Goal: Find specific page/section: Find specific page/section

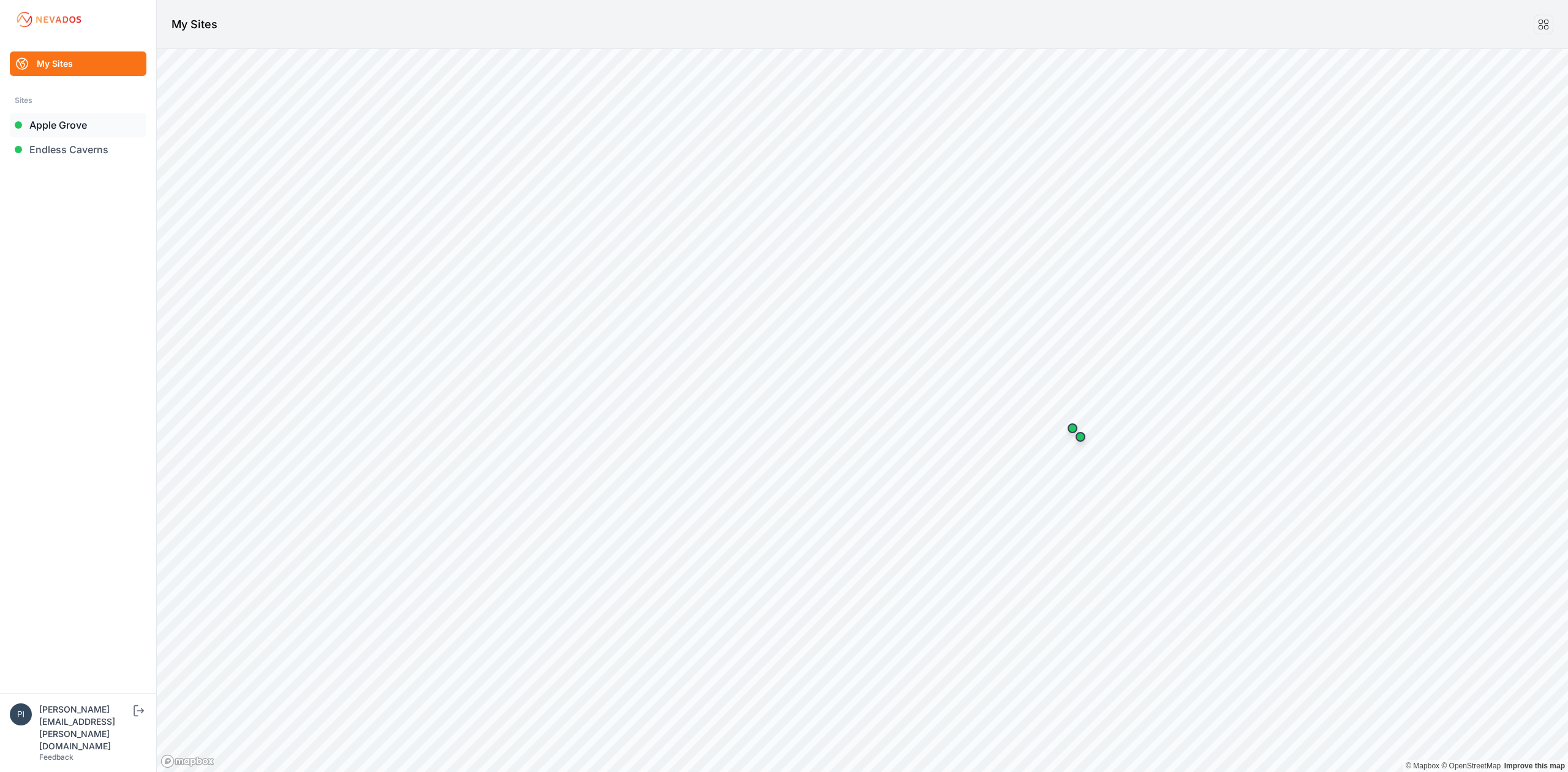
click at [56, 116] on link "Apple Grove" at bounding box center [78, 124] width 137 height 24
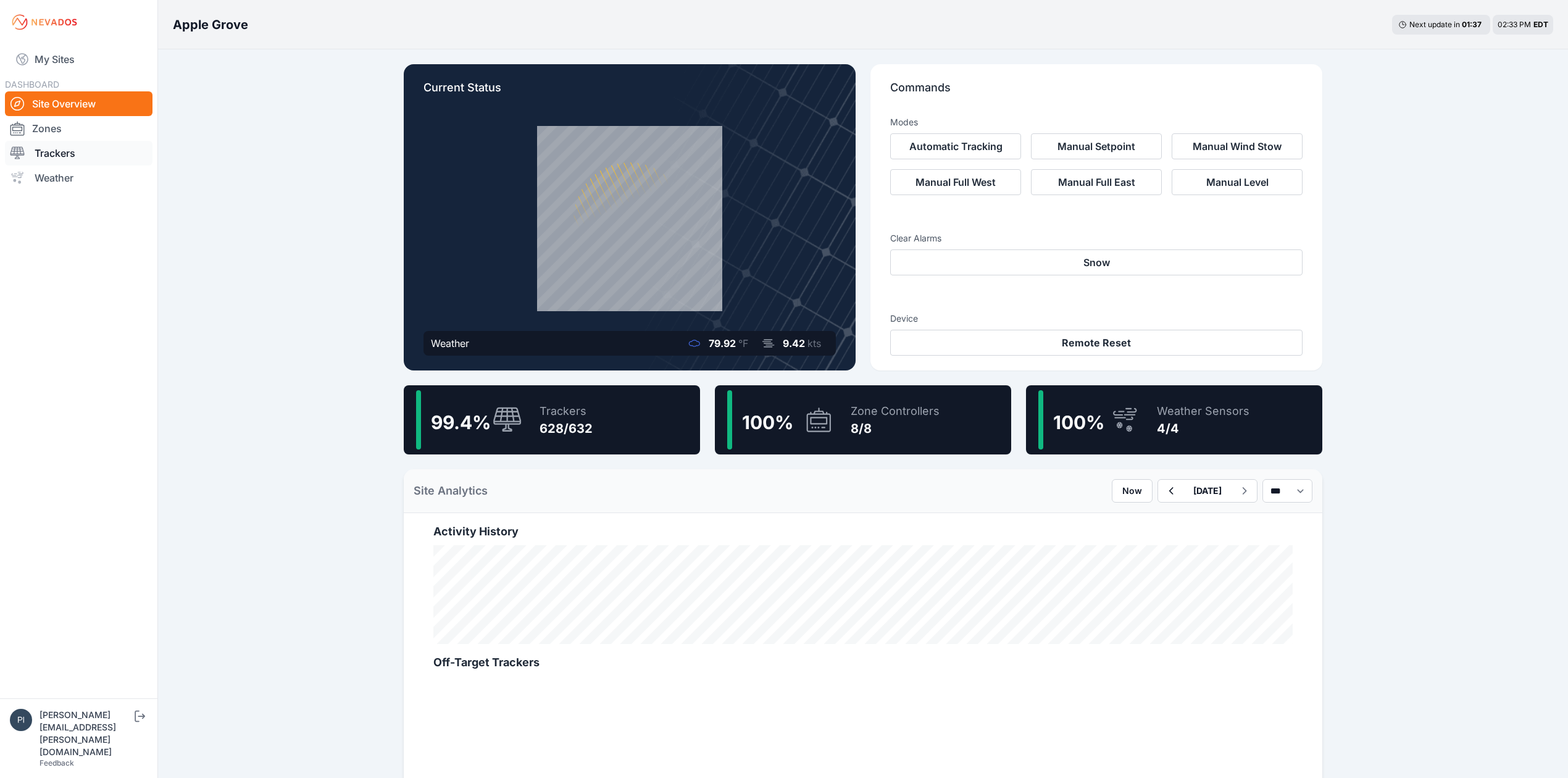
click at [33, 159] on link "Trackers" at bounding box center [78, 153] width 147 height 24
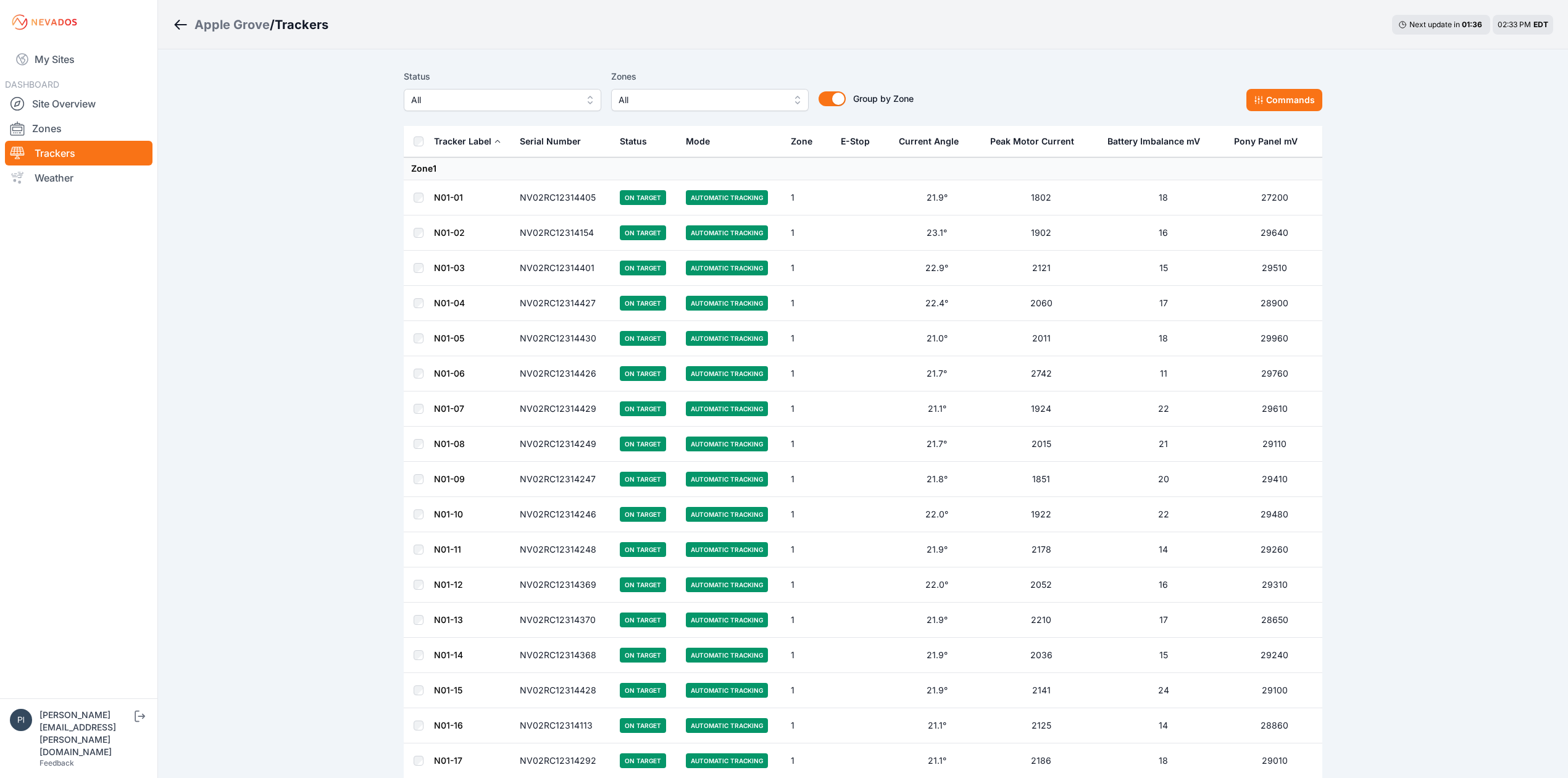
click at [482, 98] on span "All" at bounding box center [494, 99] width 166 height 15
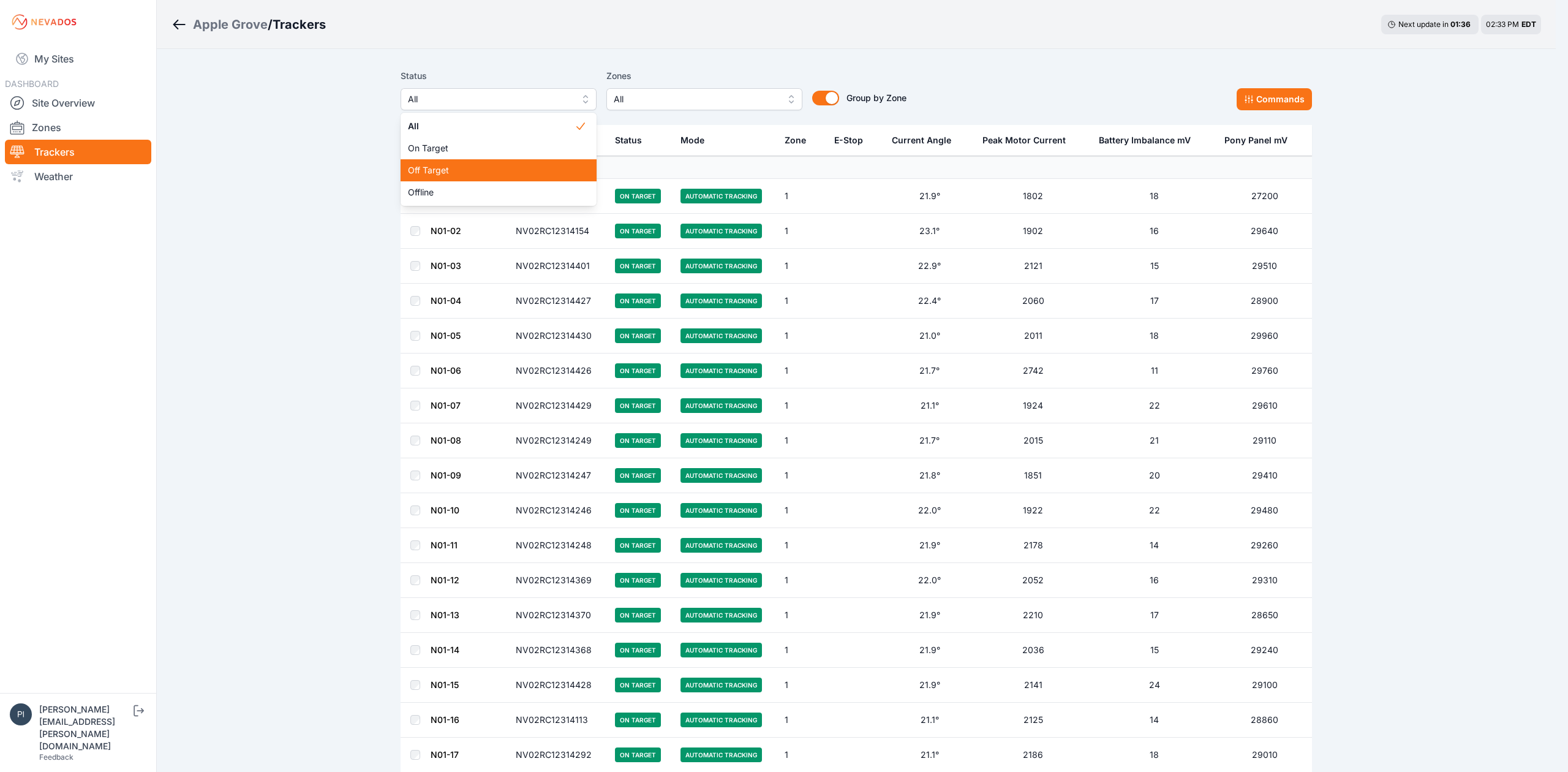
click at [461, 165] on div "Off Target" at bounding box center [498, 171] width 196 height 22
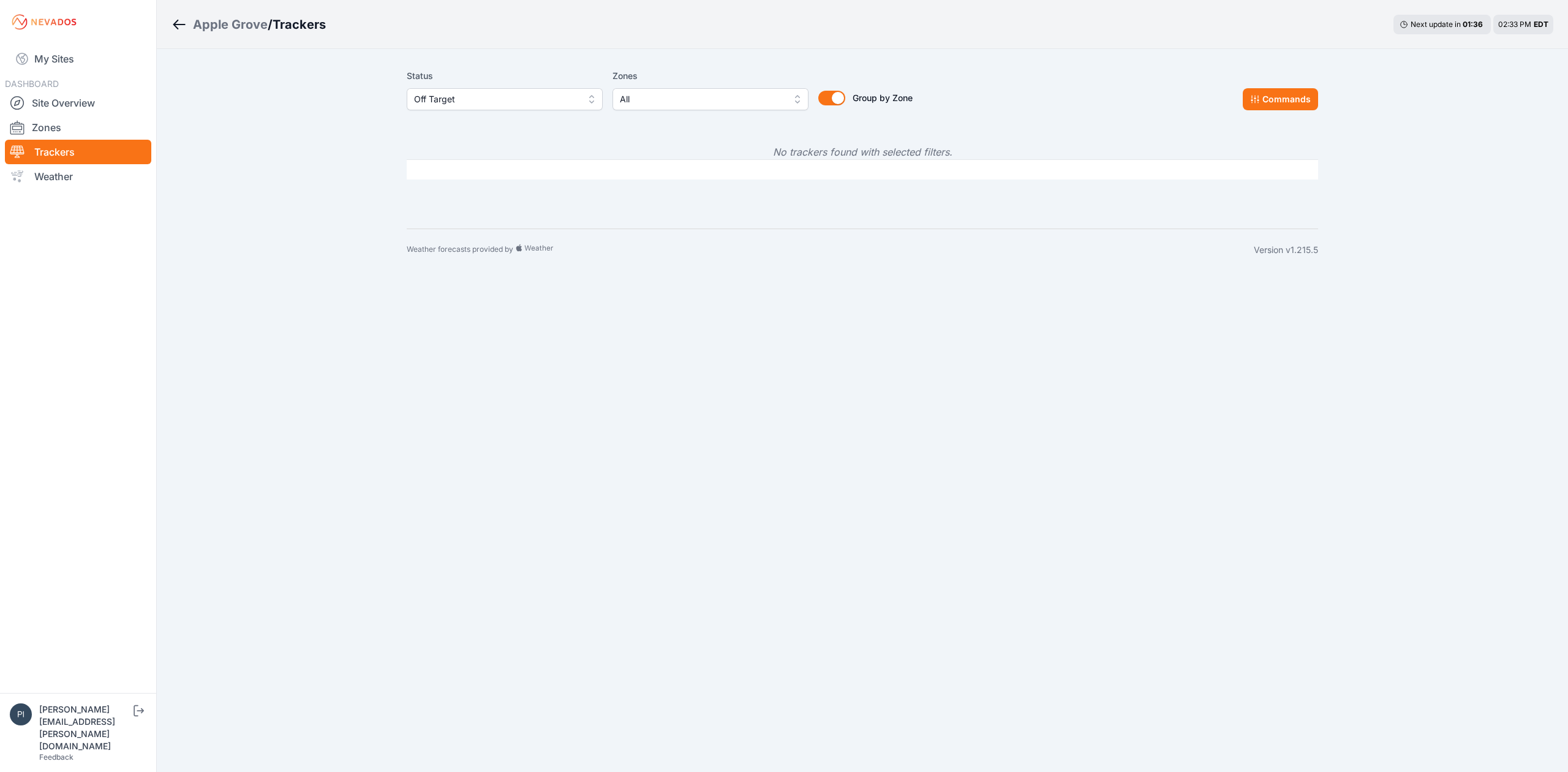
click at [491, 103] on span "Off Target" at bounding box center [496, 99] width 164 height 15
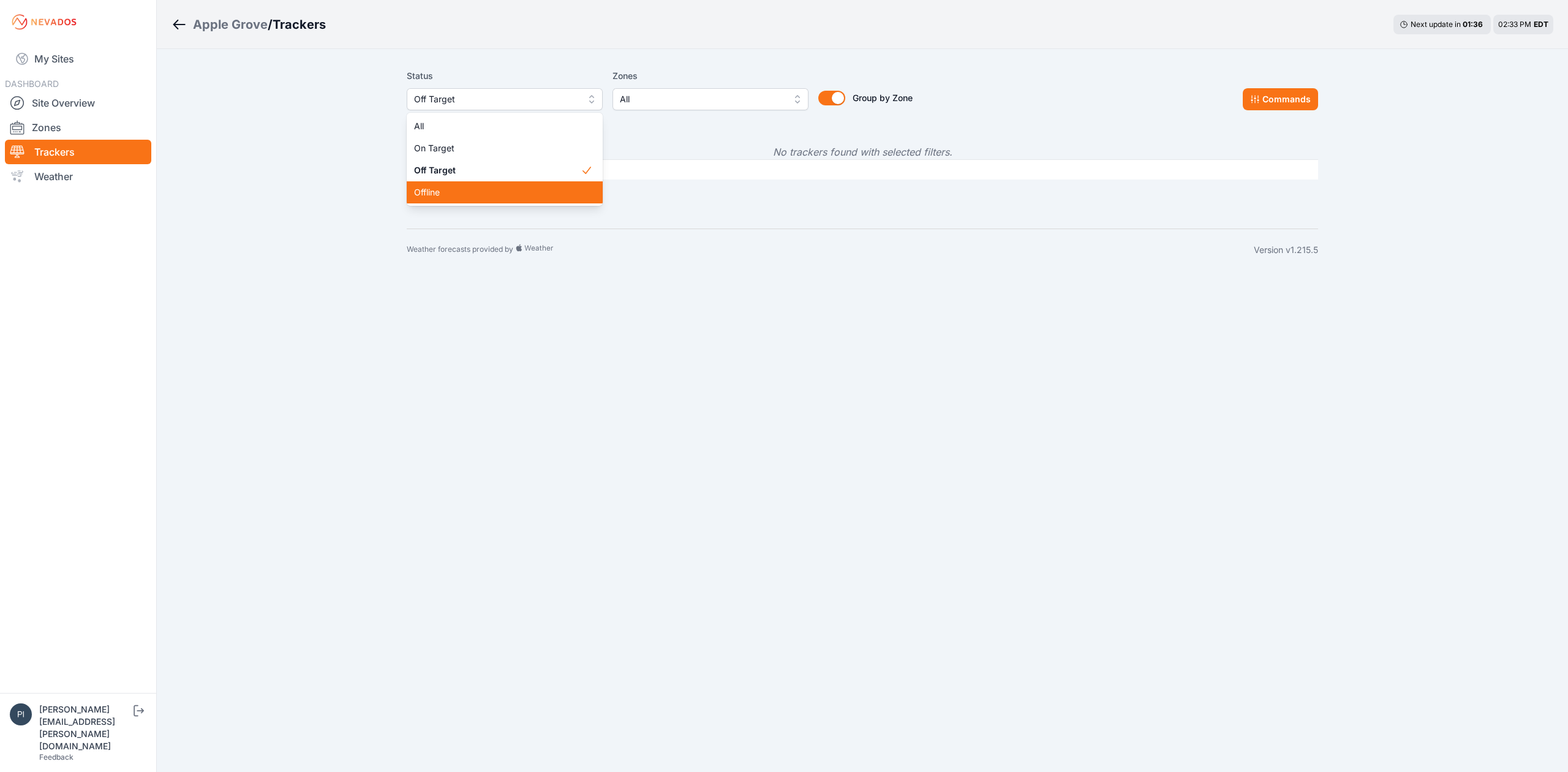
click at [484, 187] on span "Offline" at bounding box center [497, 192] width 167 height 13
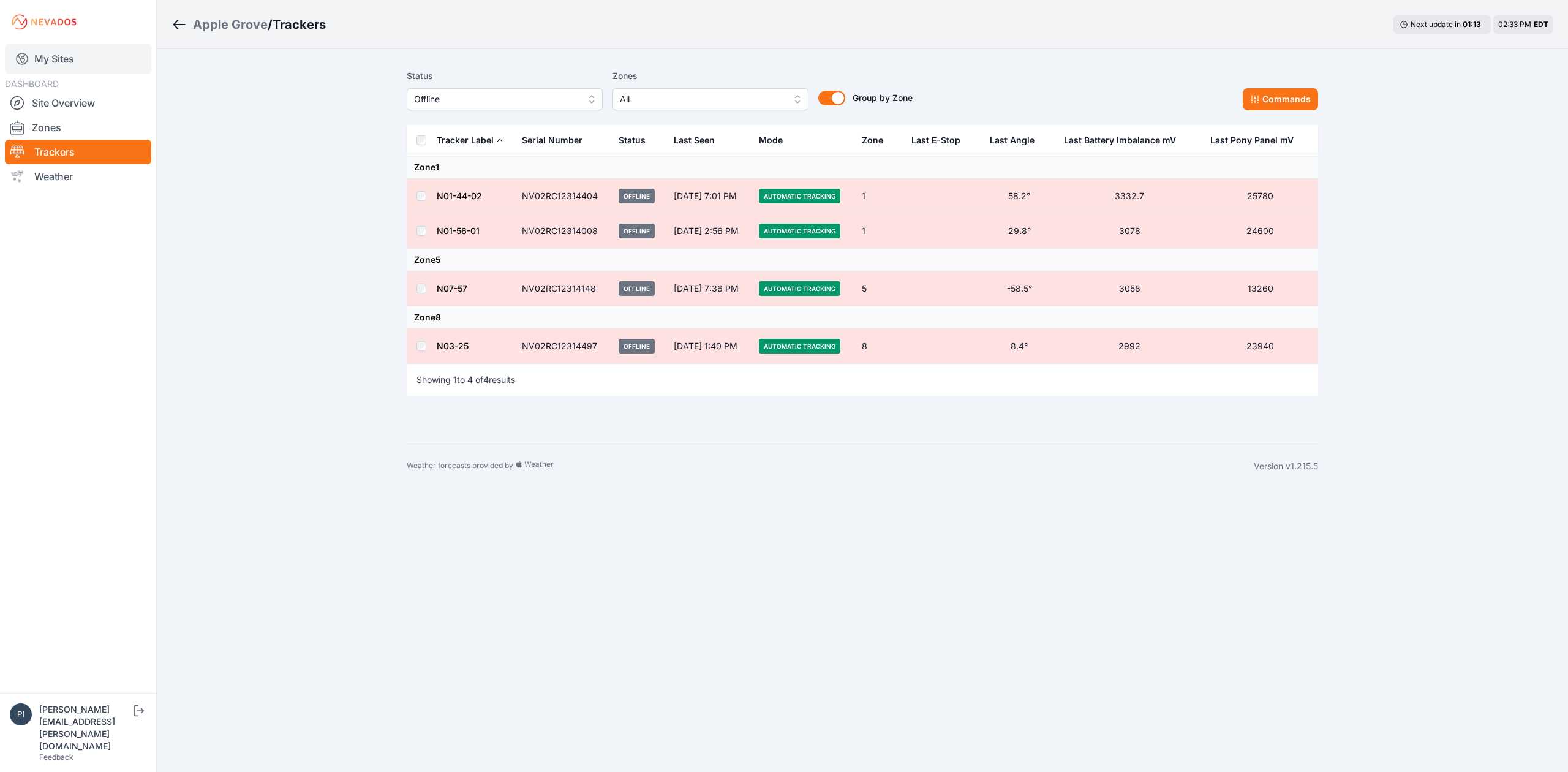
click at [61, 48] on link "My Sites" at bounding box center [77, 59] width 146 height 30
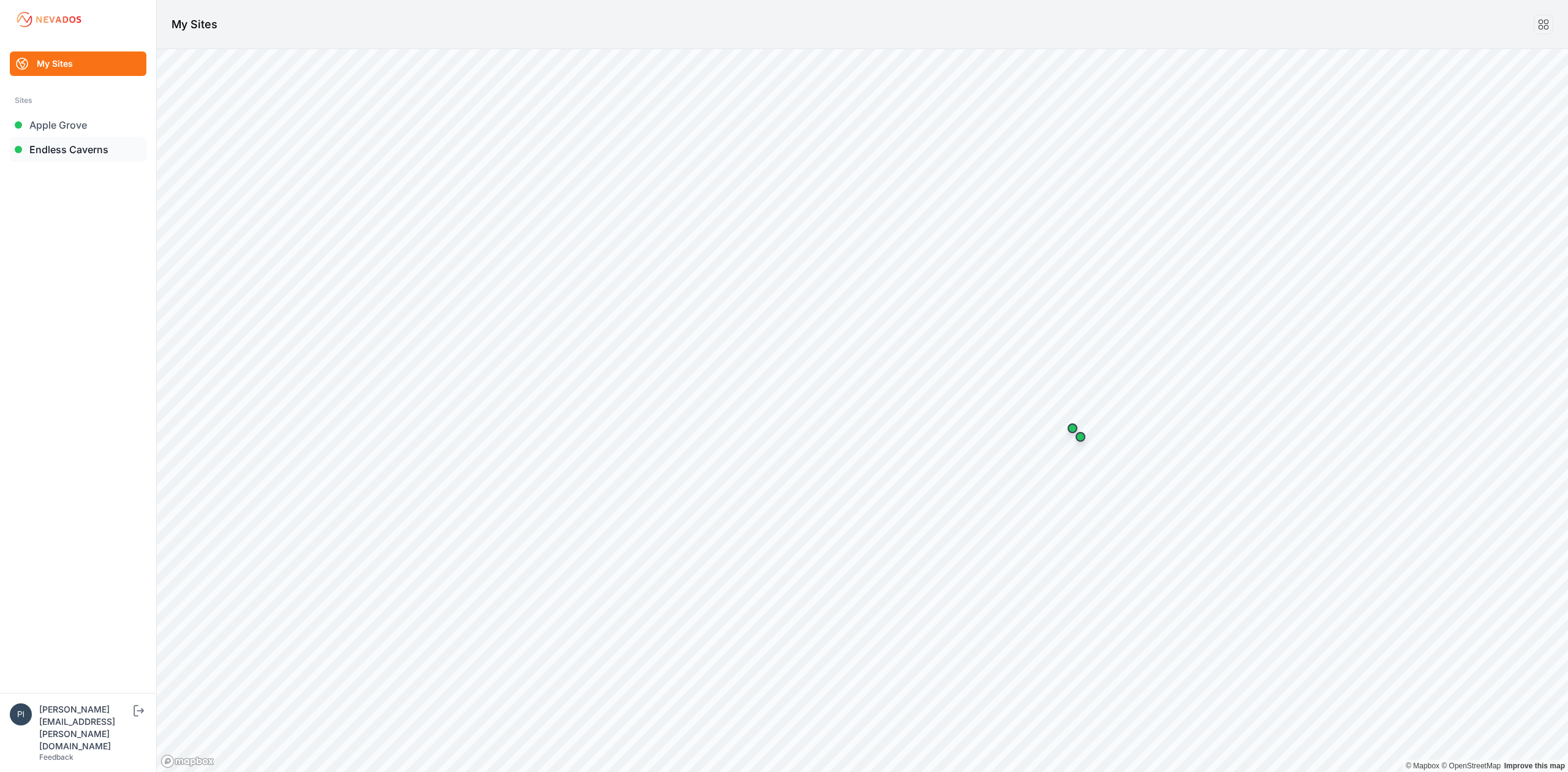
click at [30, 148] on link "Endless Caverns" at bounding box center [78, 149] width 137 height 24
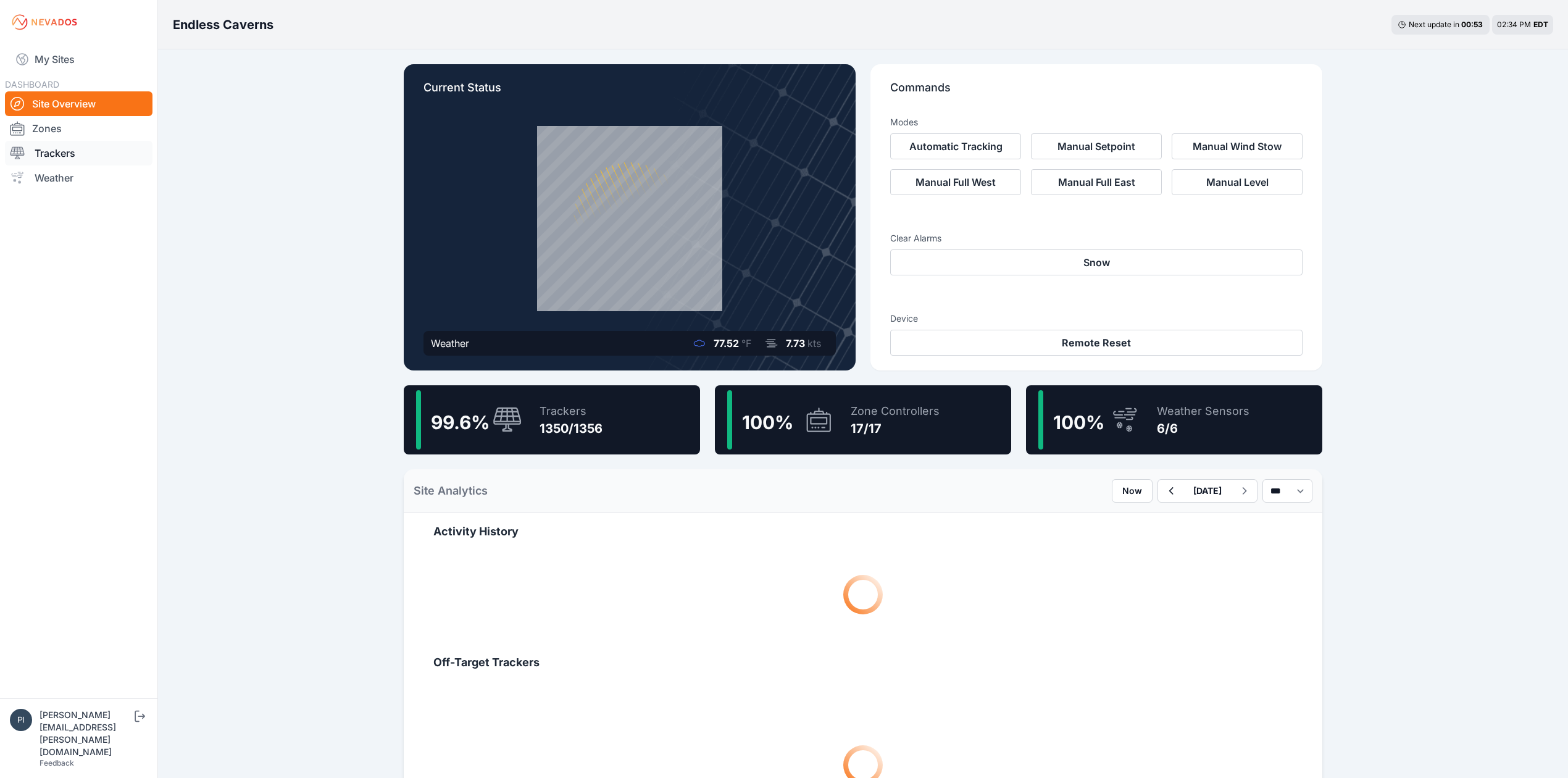
click at [60, 149] on link "Trackers" at bounding box center [78, 153] width 147 height 24
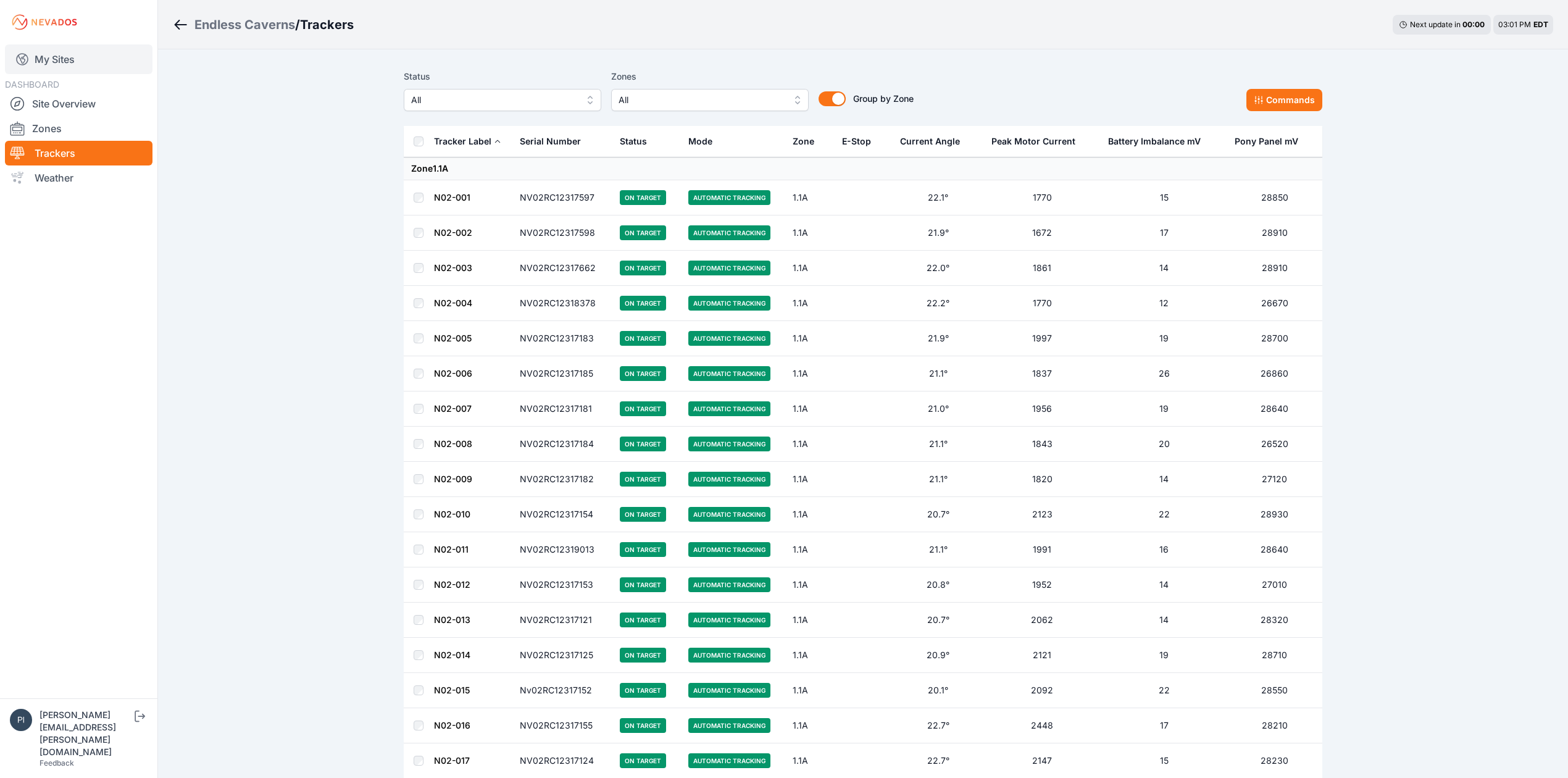
click at [95, 68] on link "My Sites" at bounding box center [78, 59] width 147 height 30
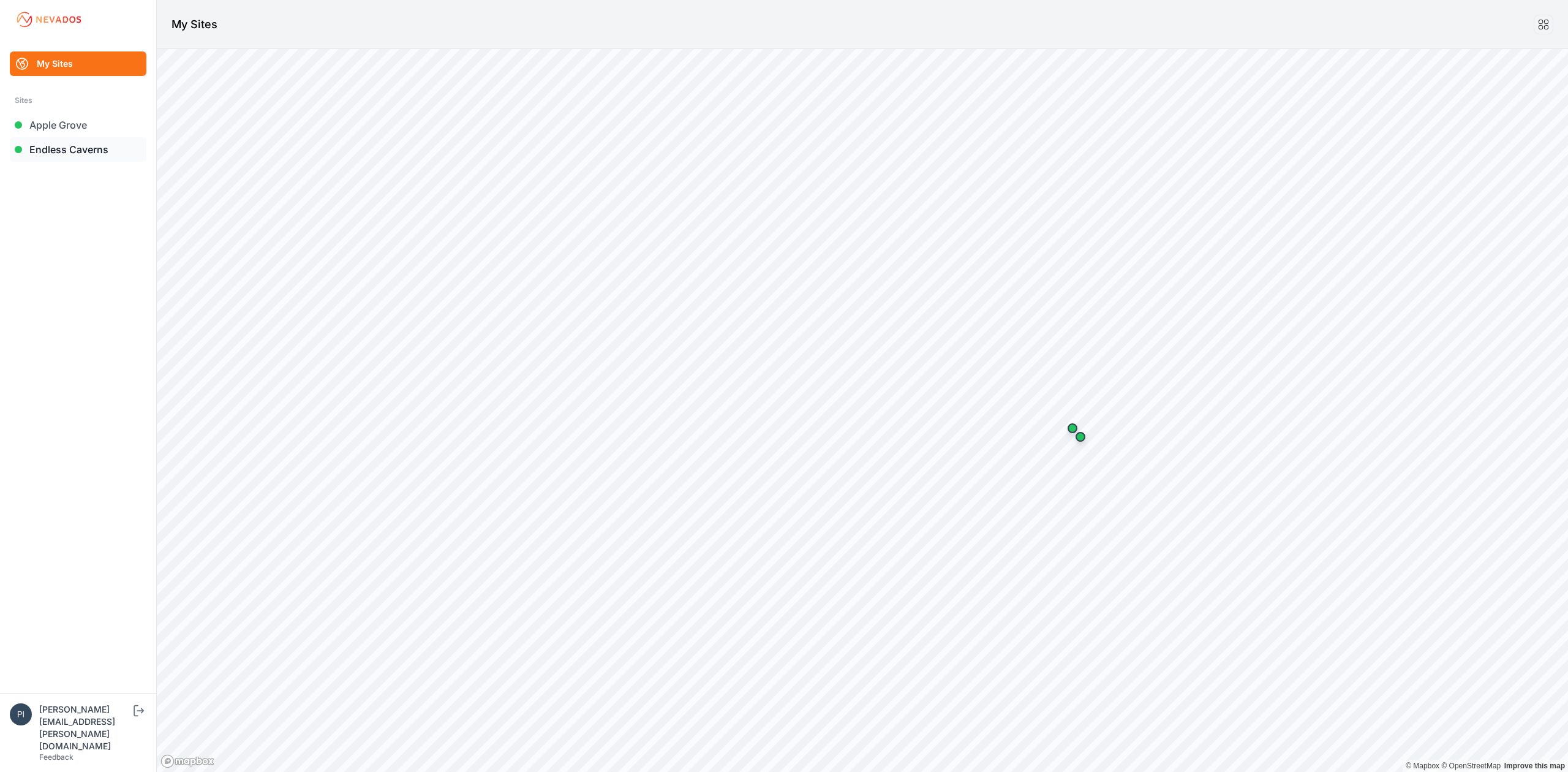
click at [118, 153] on link "Endless Caverns" at bounding box center [78, 149] width 137 height 24
